Goal: Navigation & Orientation: Find specific page/section

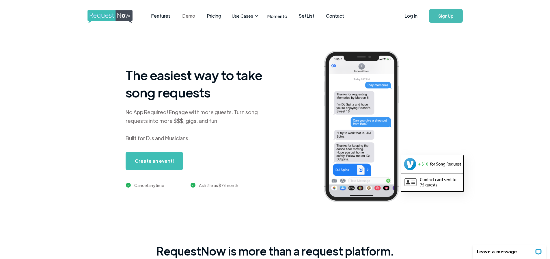
click at [191, 9] on link "Demo" at bounding box center [189, 16] width 25 height 18
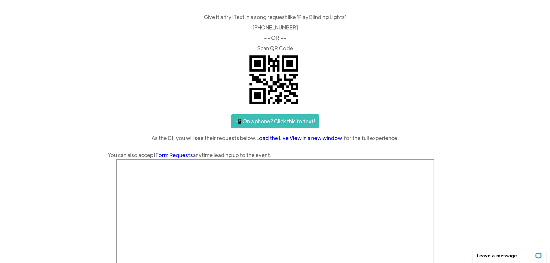
scroll to position [144, 0]
